Goal: Check status: Check status

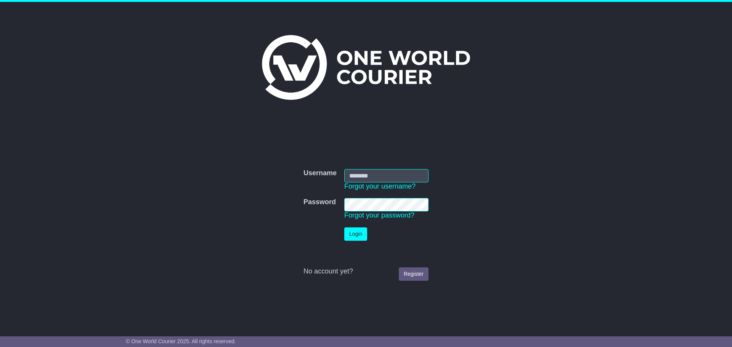
type input "**********"
click at [351, 236] on button "Login" at bounding box center [355, 234] width 23 height 13
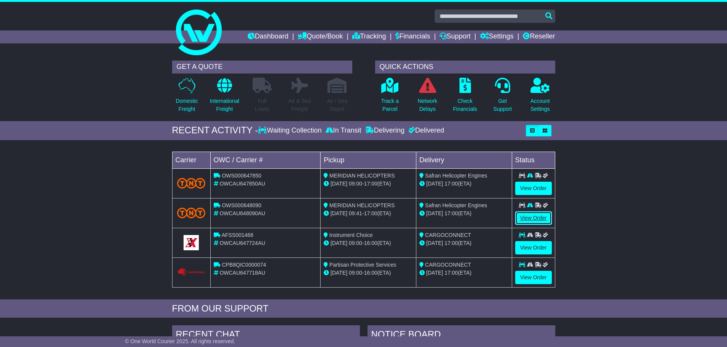
click at [535, 216] on link "View Order" at bounding box center [533, 218] width 37 height 13
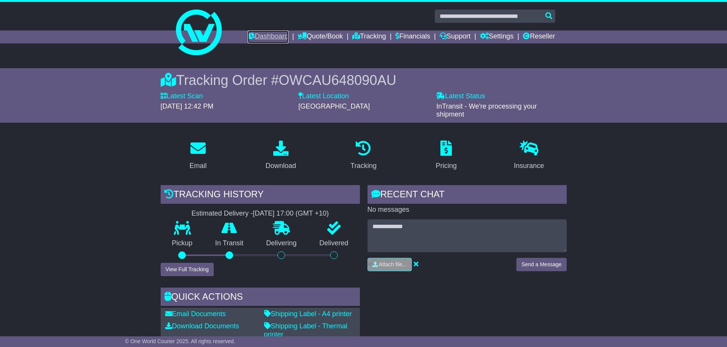
click at [248, 35] on link "Dashboard" at bounding box center [268, 37] width 41 height 13
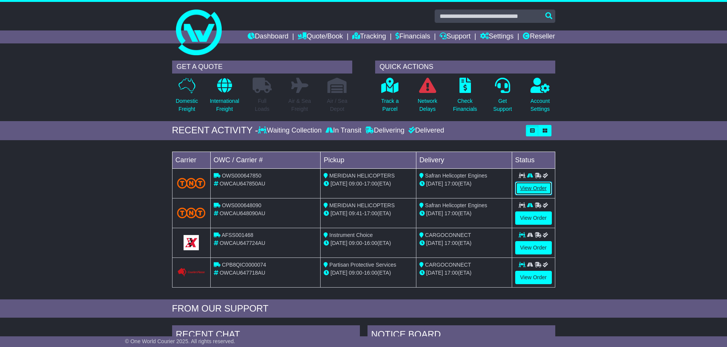
click at [540, 184] on link "View Order" at bounding box center [533, 188] width 37 height 13
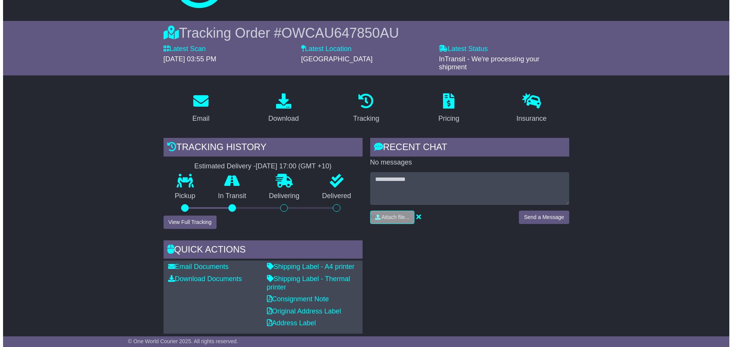
scroll to position [114, 0]
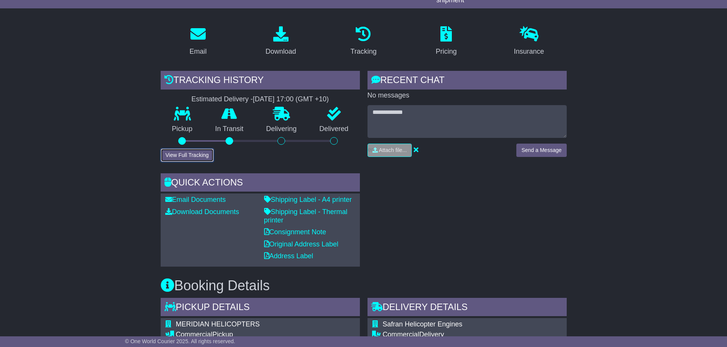
click at [191, 156] on button "View Full Tracking" at bounding box center [187, 155] width 53 height 13
